Goal: Information Seeking & Learning: Learn about a topic

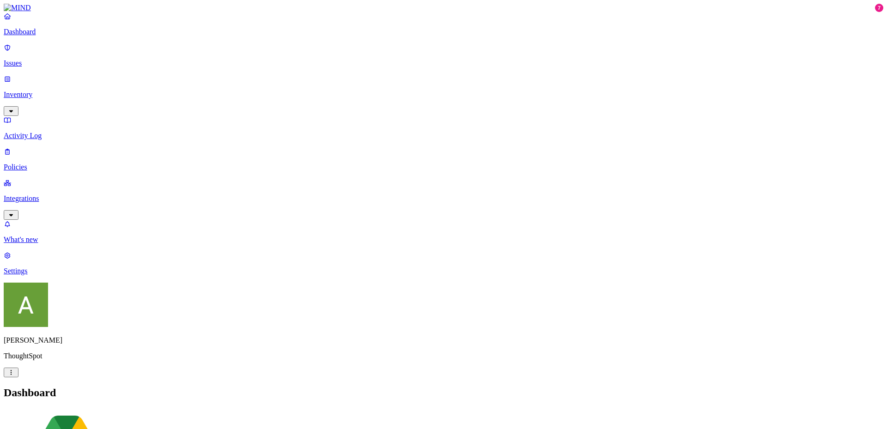
click at [52, 163] on p "Policies" at bounding box center [444, 167] width 880 height 8
click at [42, 59] on p "Issues" at bounding box center [444, 63] width 880 height 8
click at [41, 91] on p "Inventory" at bounding box center [444, 95] width 880 height 8
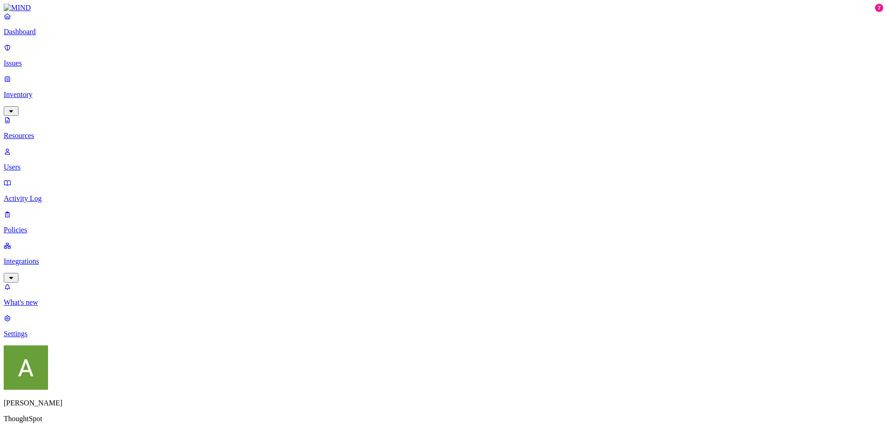
click at [60, 163] on p "Users" at bounding box center [444, 167] width 880 height 8
paste input "[PERSON_NAME]"
type input "[PERSON_NAME]"
